Goal: Transaction & Acquisition: Purchase product/service

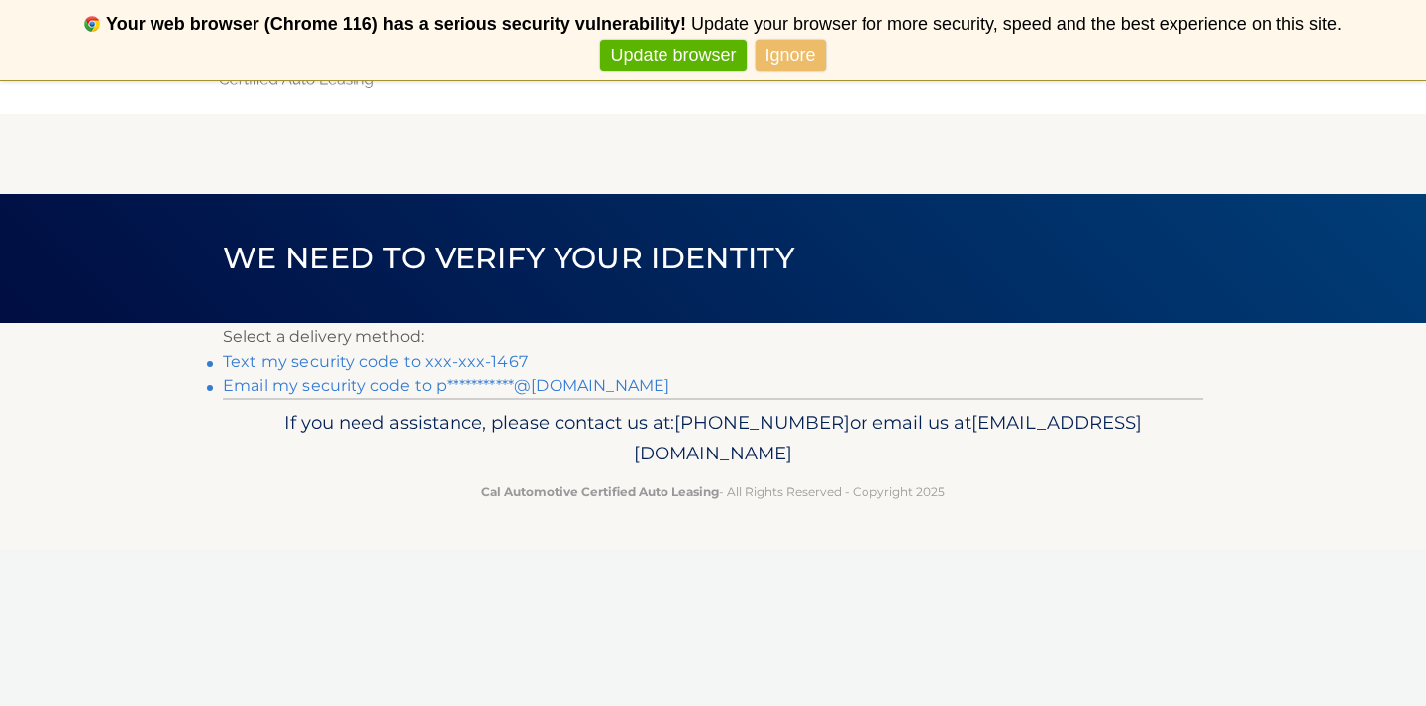
click at [510, 364] on link "Text my security code to xxx-xxx-1467" at bounding box center [375, 362] width 305 height 19
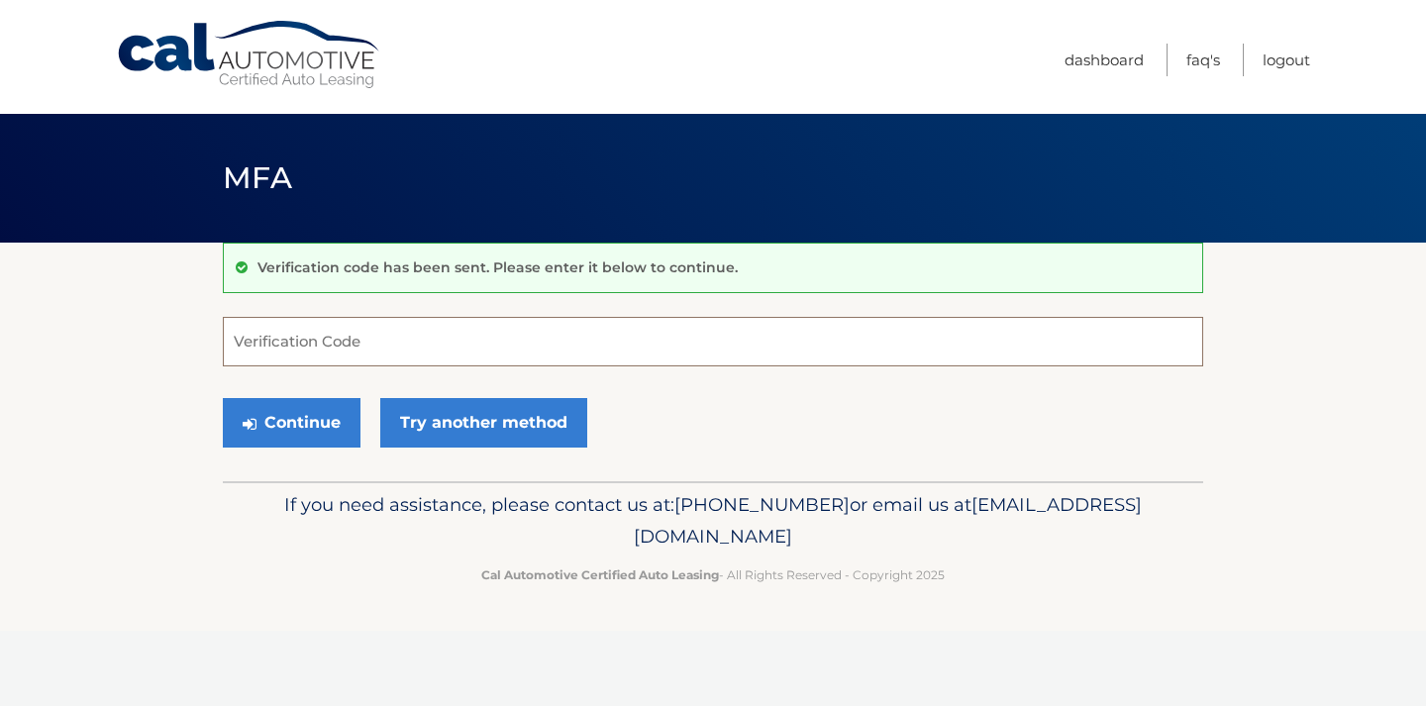
click at [512, 344] on input "Verification Code" at bounding box center [713, 342] width 981 height 50
type input "112812"
click at [330, 410] on button "Continue" at bounding box center [292, 423] width 138 height 50
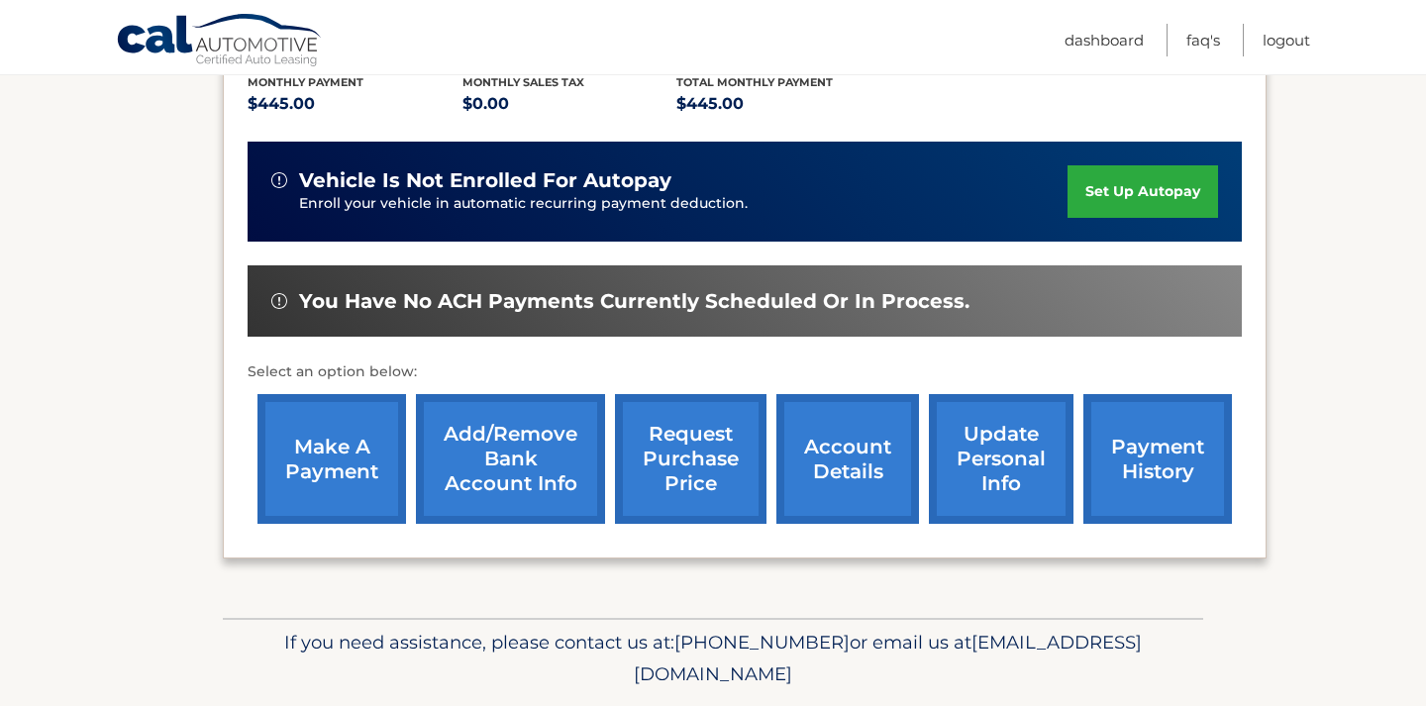
scroll to position [448, 0]
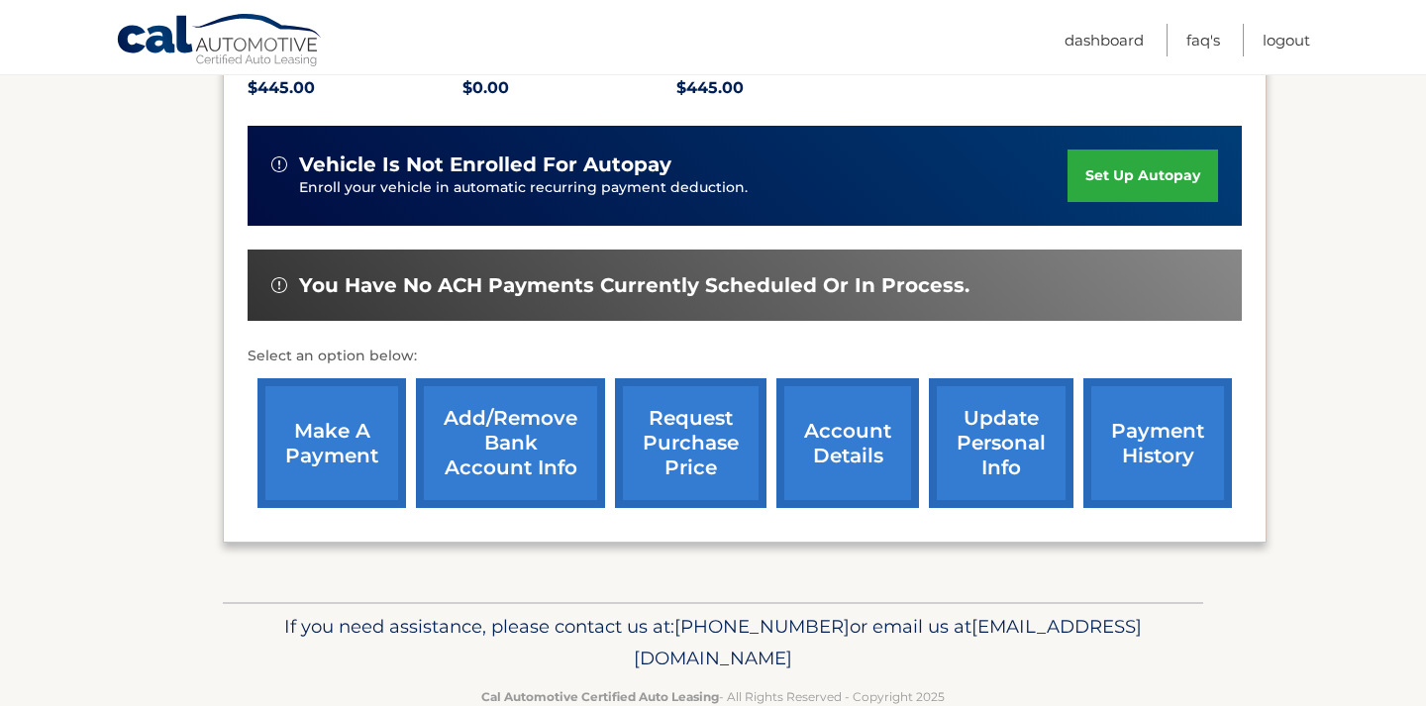
click at [300, 440] on link "make a payment" at bounding box center [332, 443] width 149 height 130
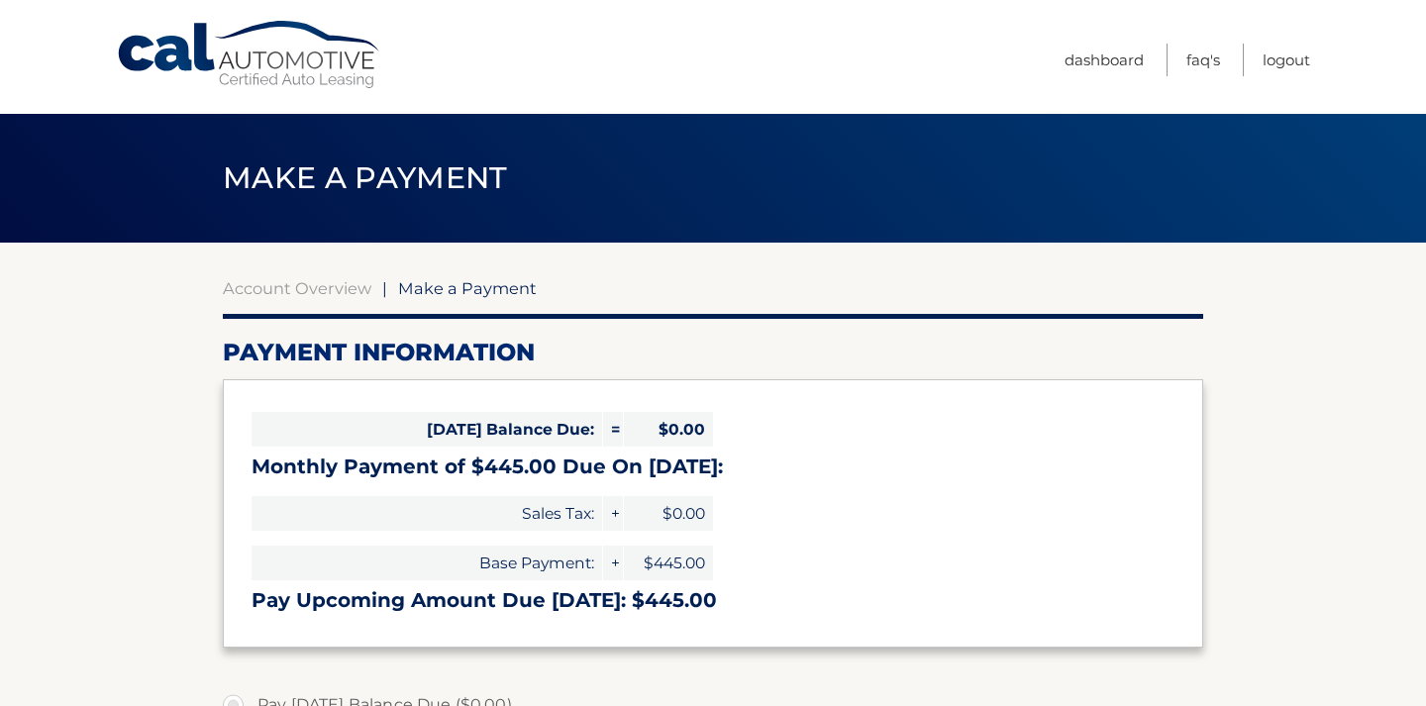
select select "ZWIzYWI5Y2UtNWJiMi00YTA5LWI4NzktYWFkMzZkYjAwNGRl"
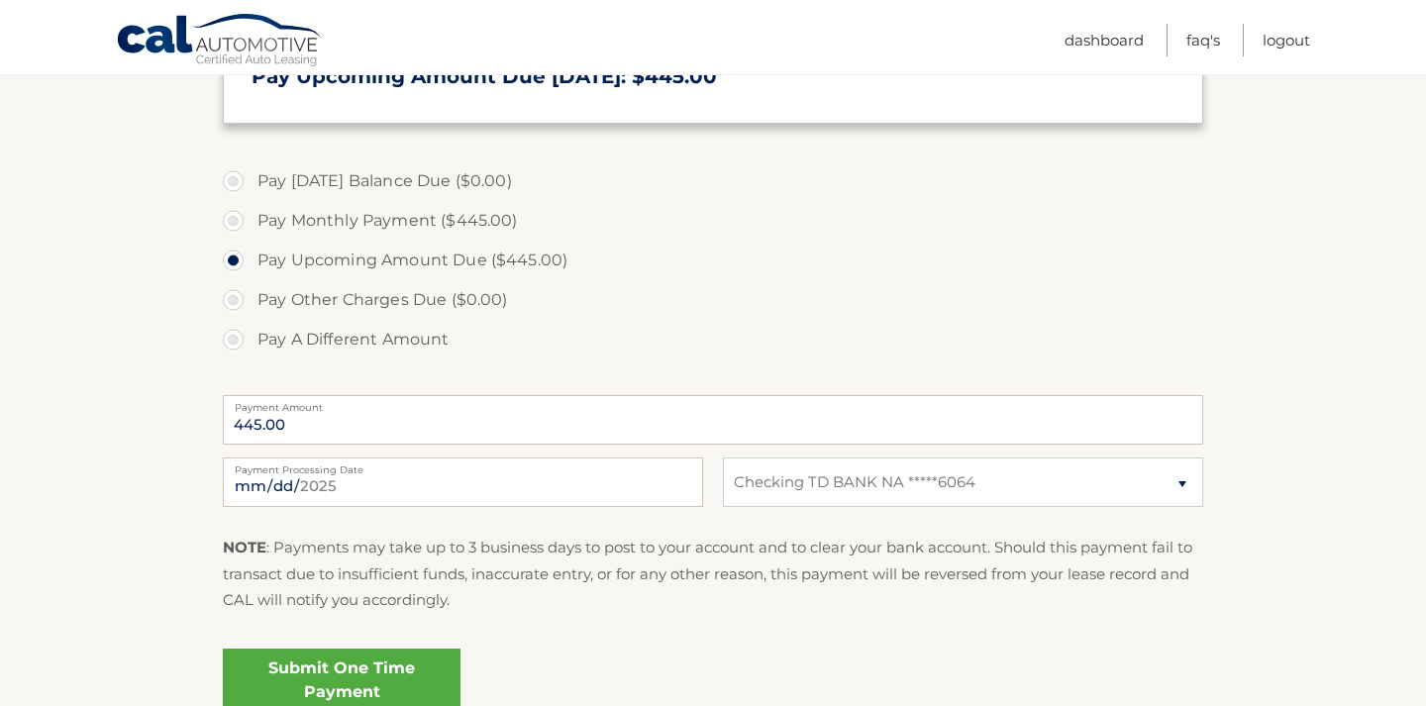
scroll to position [530, 0]
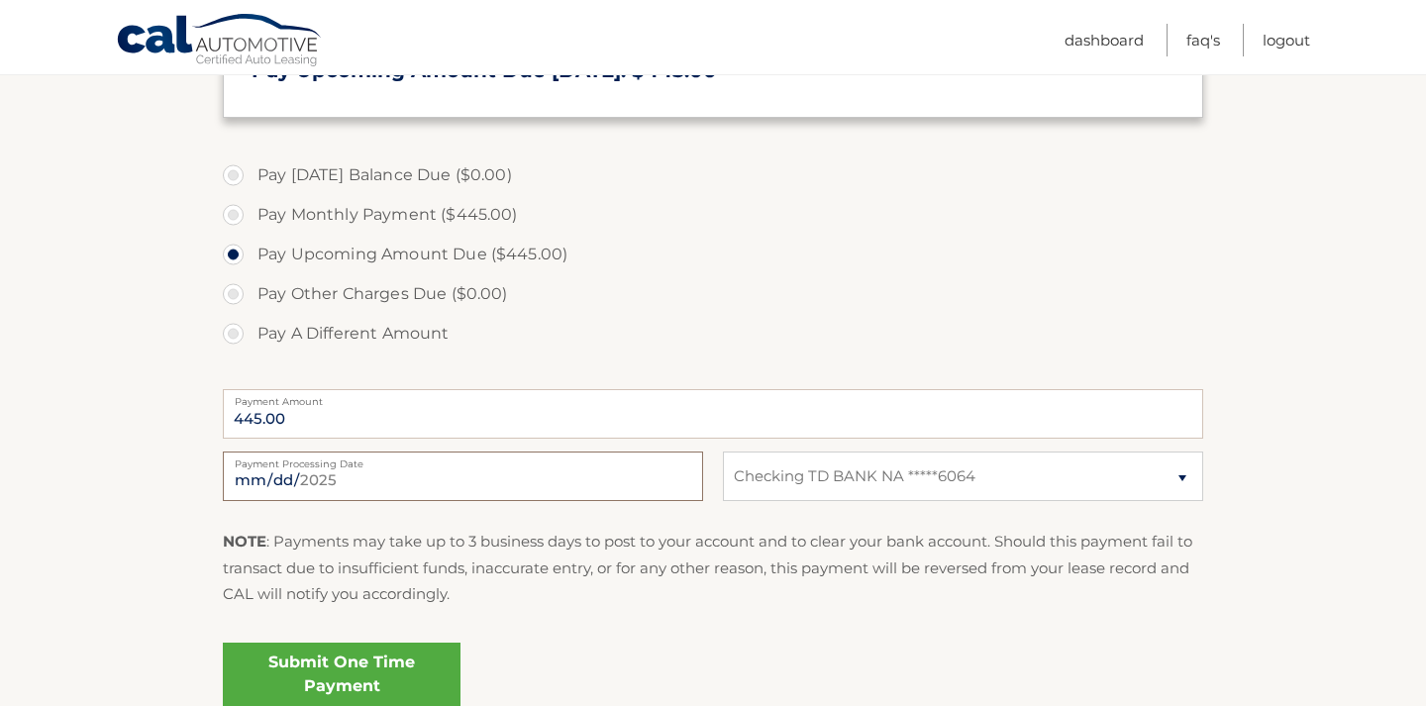
click at [627, 482] on input "2025-09-08" at bounding box center [463, 477] width 480 height 50
type input "2025-09-09"
click at [667, 295] on label "Pay Other Charges Due ($0.00)" at bounding box center [713, 294] width 981 height 40
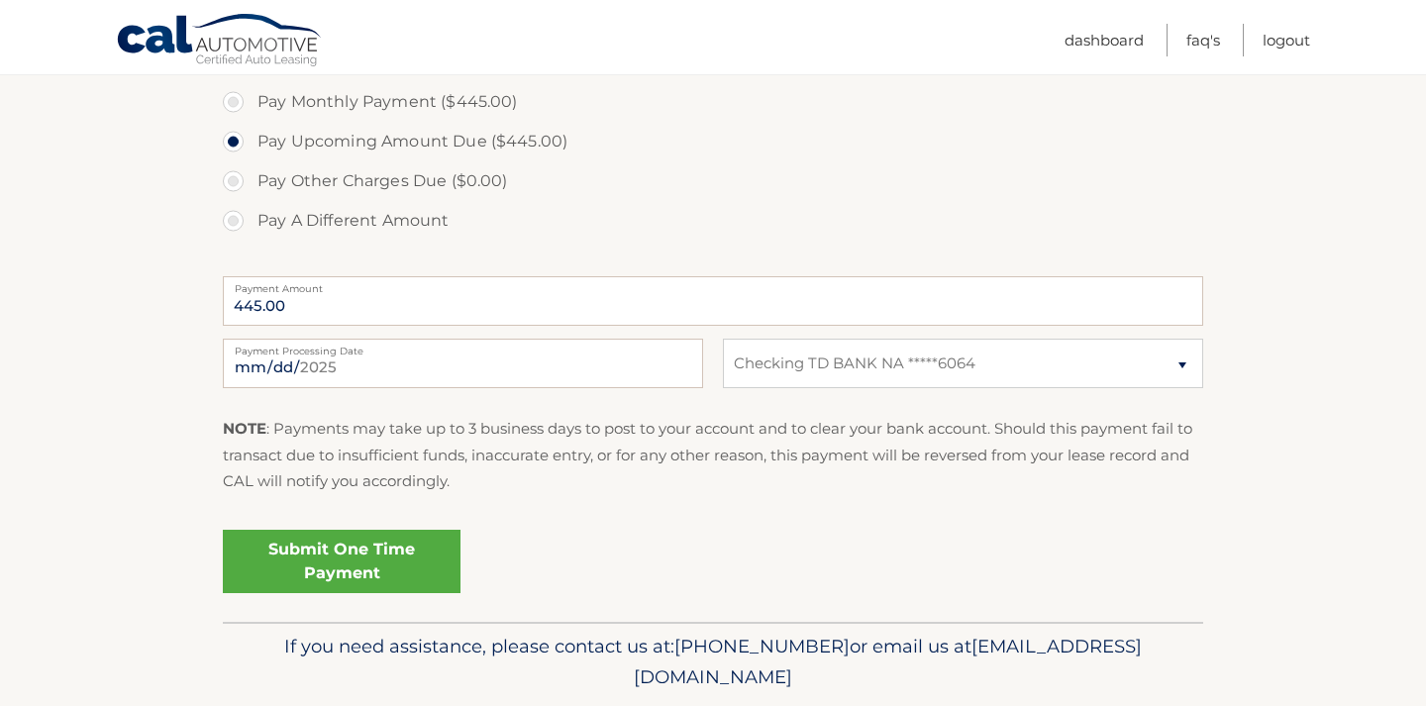
scroll to position [651, 0]
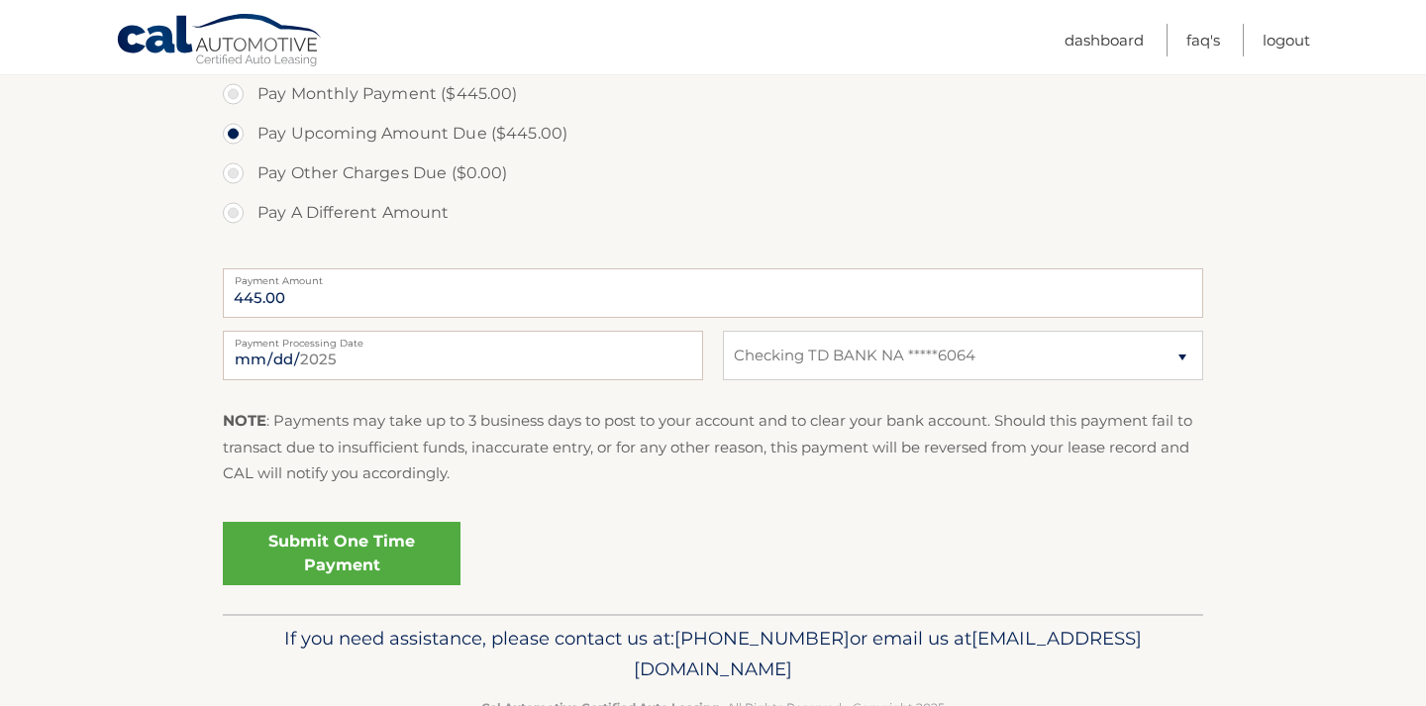
click at [355, 542] on link "Submit One Time Payment" at bounding box center [342, 553] width 238 height 63
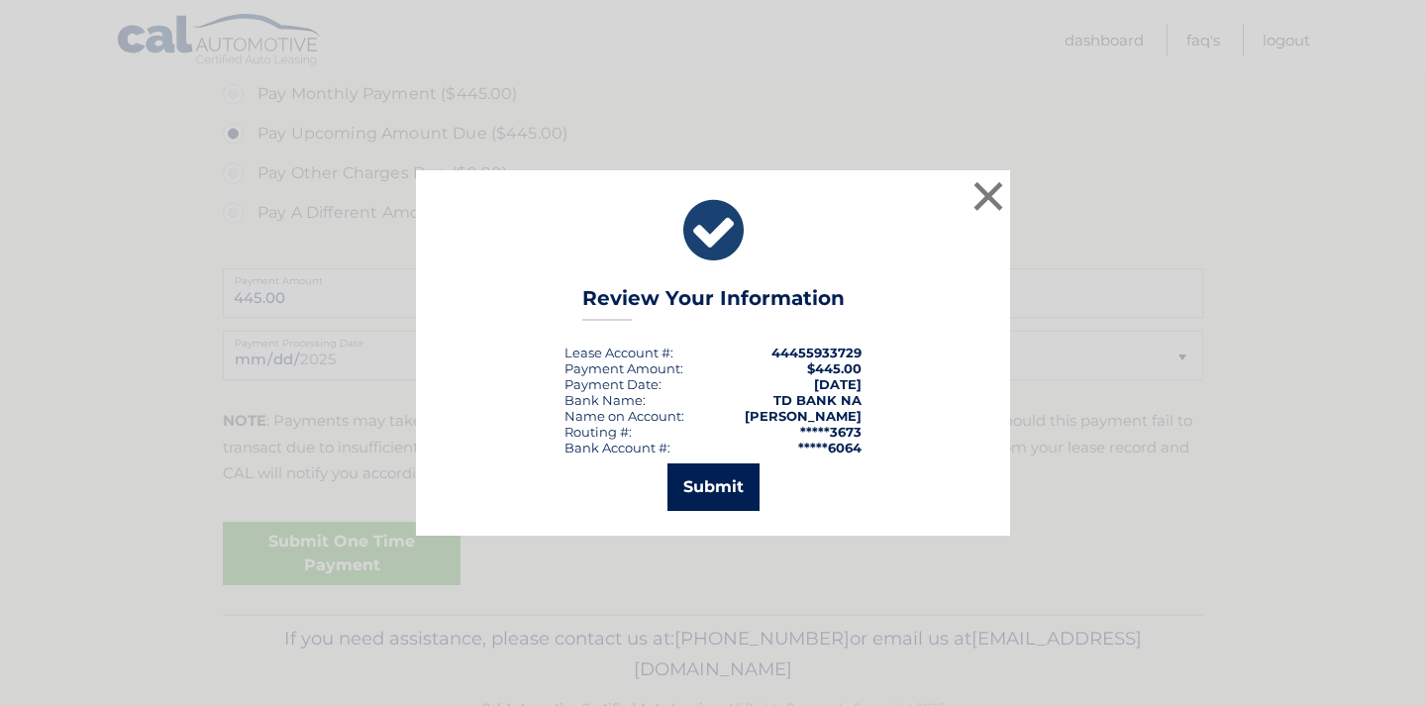
click at [731, 494] on button "Submit" at bounding box center [714, 488] width 92 height 48
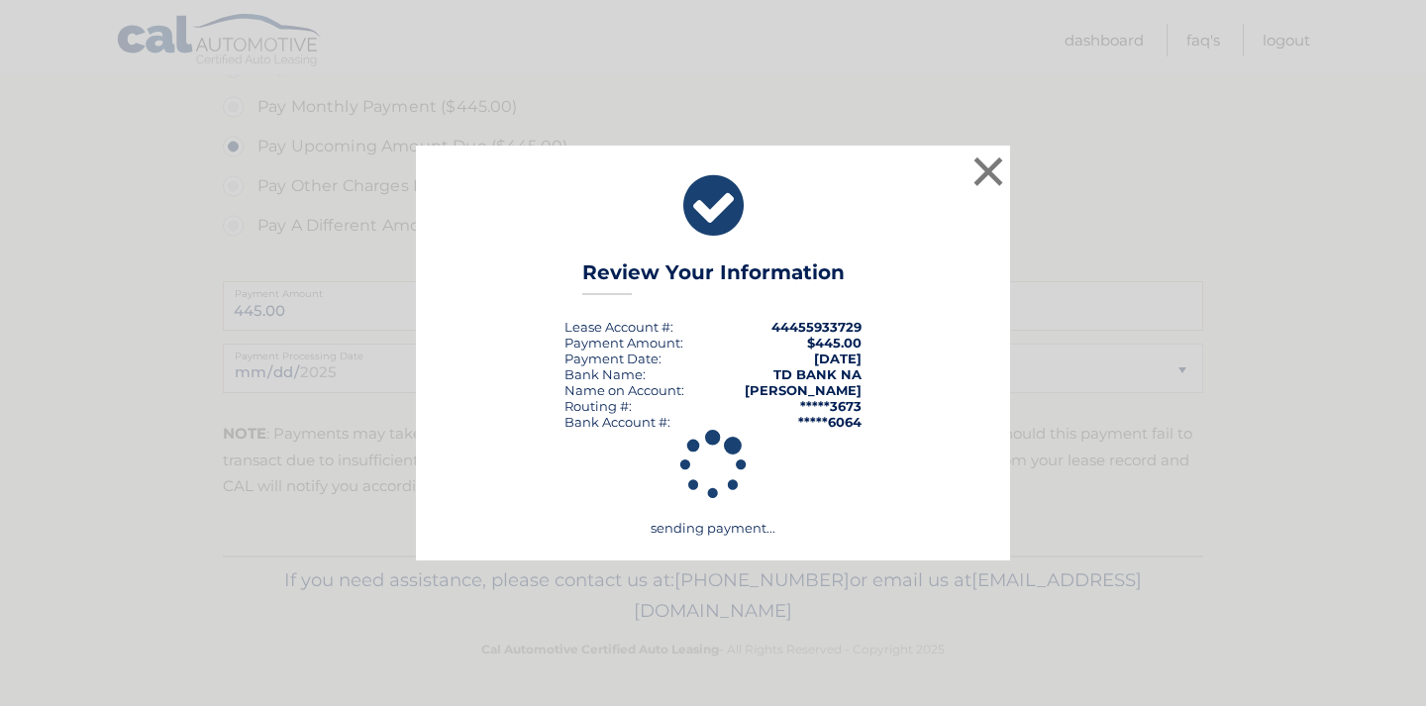
scroll to position [638, 0]
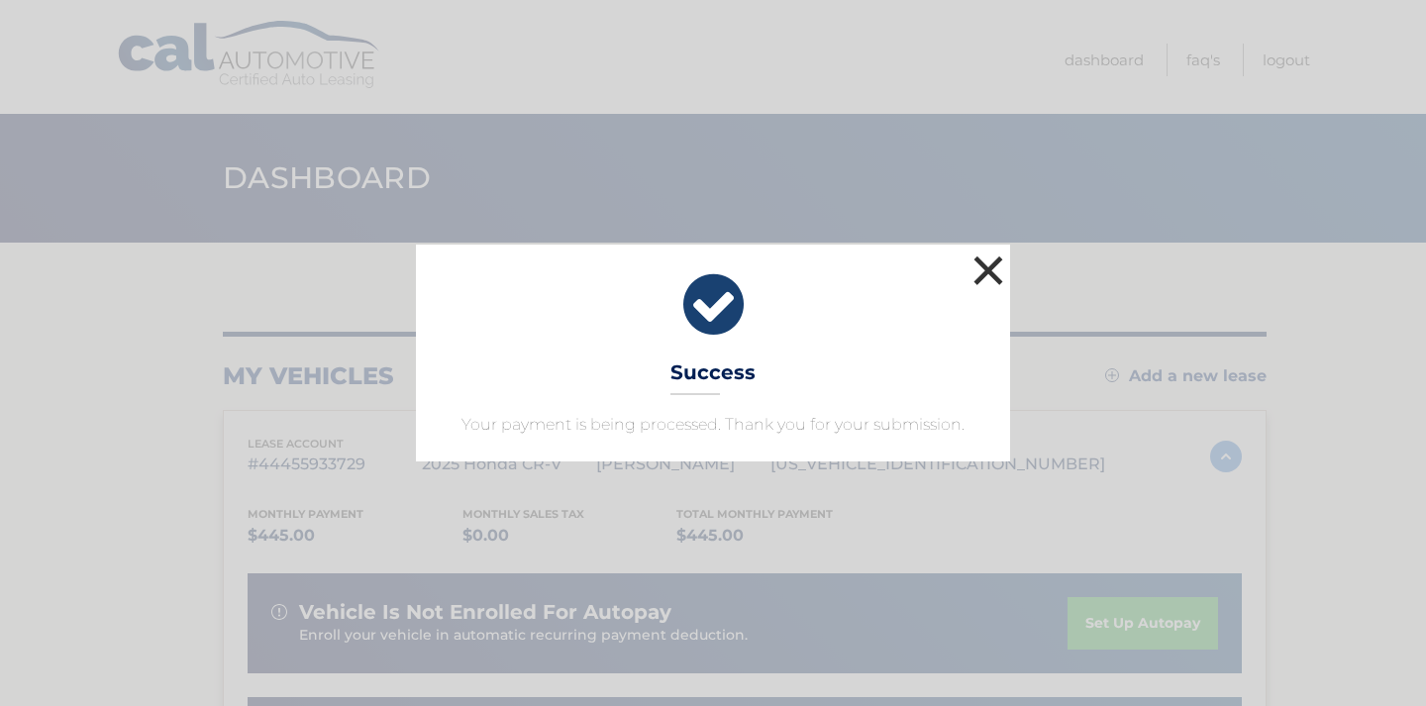
click at [1007, 262] on button "×" at bounding box center [989, 271] width 40 height 40
